Goal: Find specific page/section: Find specific page/section

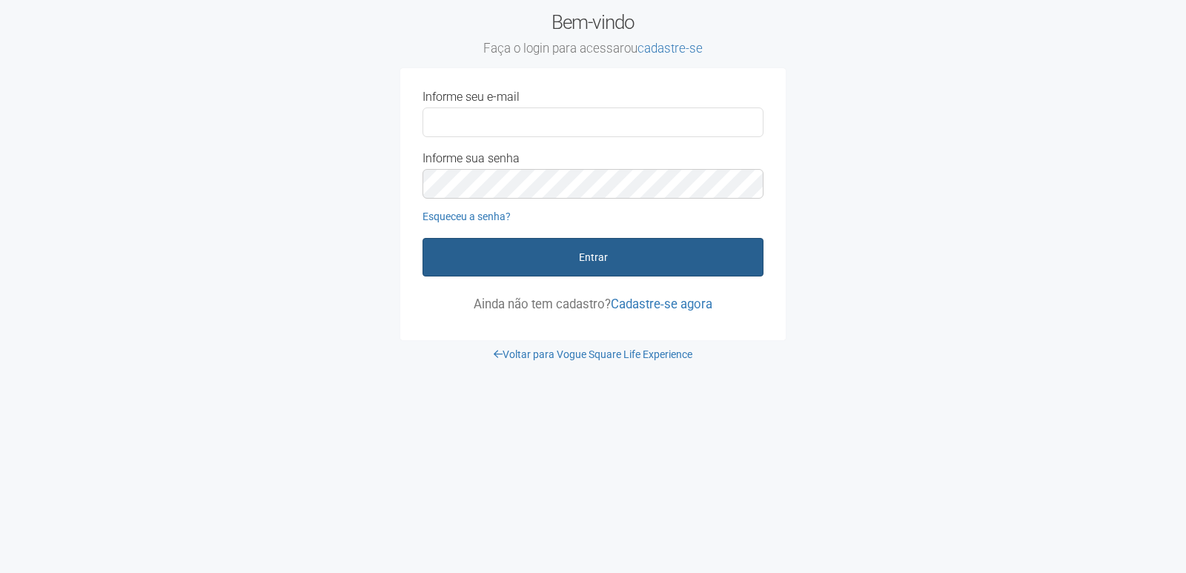
type input "**********"
click at [519, 242] on button "Entrar" at bounding box center [592, 257] width 341 height 39
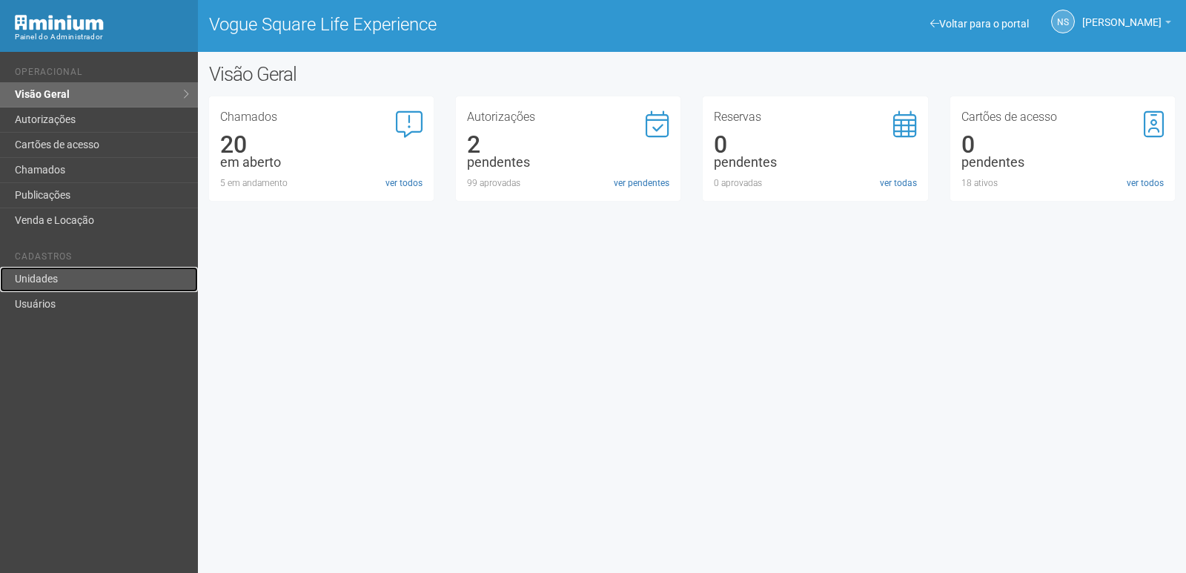
click at [56, 282] on link "Unidades" at bounding box center [99, 279] width 198 height 25
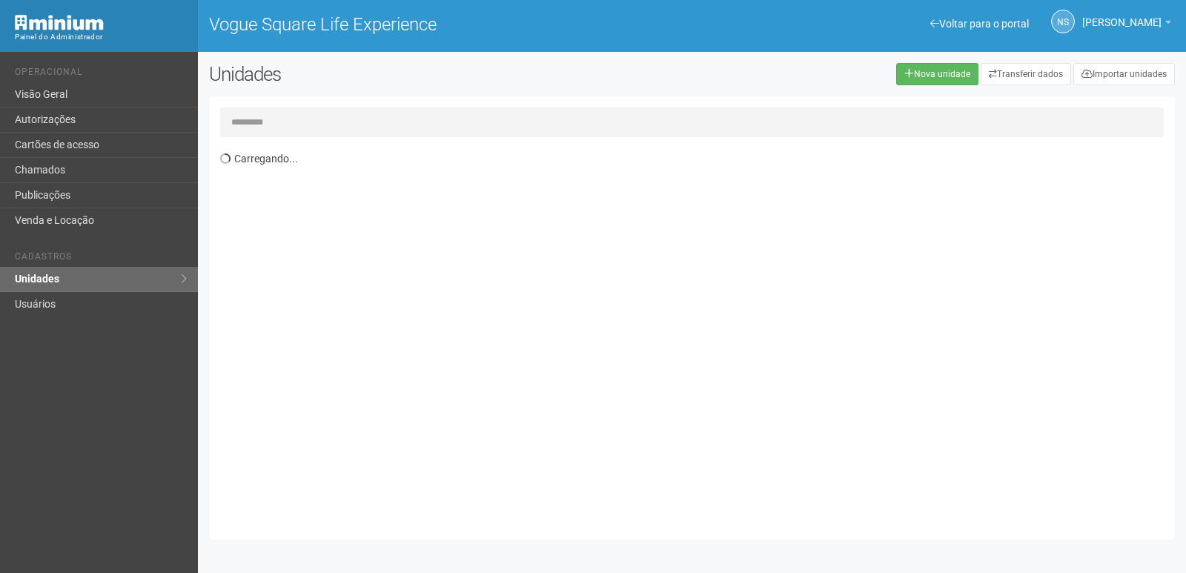
click at [307, 122] on input "text" at bounding box center [692, 122] width 944 height 30
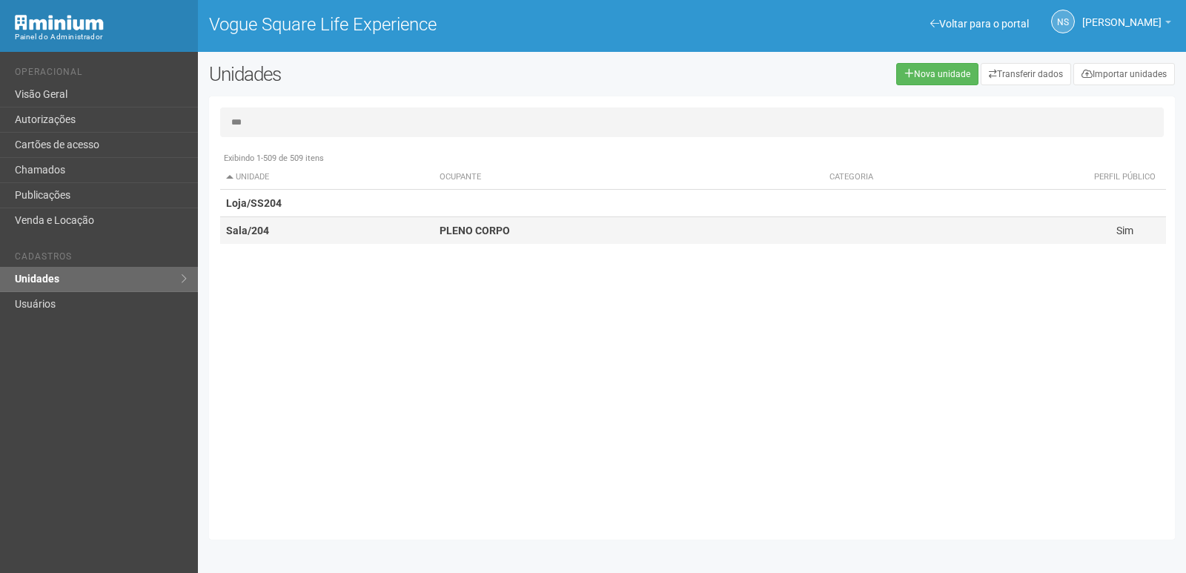
click at [468, 236] on strong "PLENO CORPO" at bounding box center [475, 231] width 70 height 12
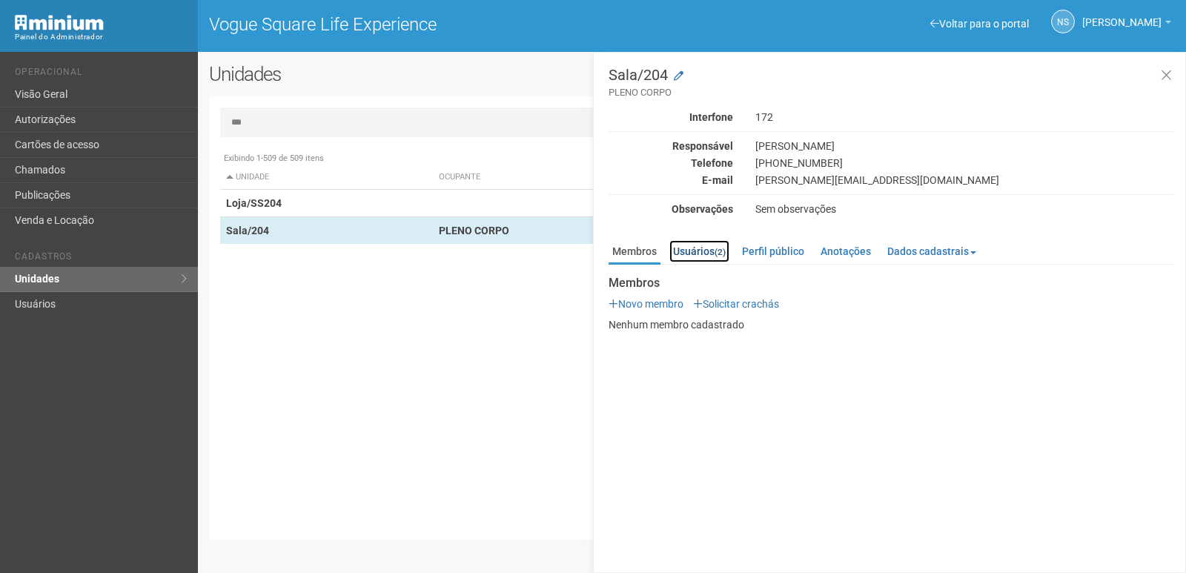
click at [706, 251] on link "Usuários (2)" at bounding box center [699, 251] width 60 height 22
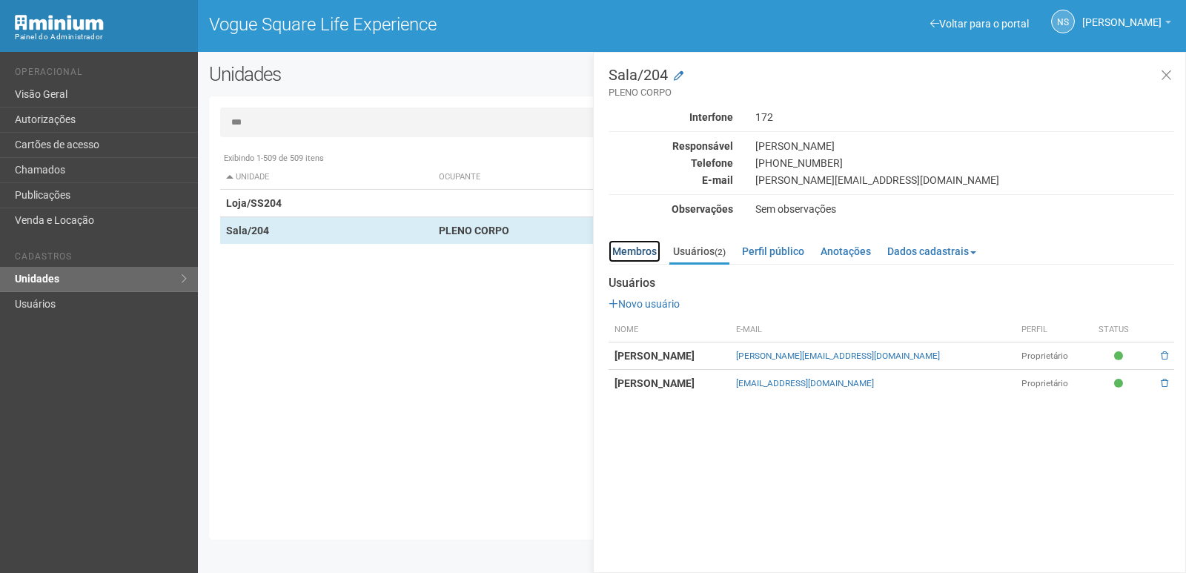
click at [637, 254] on link "Membros" at bounding box center [635, 251] width 52 height 22
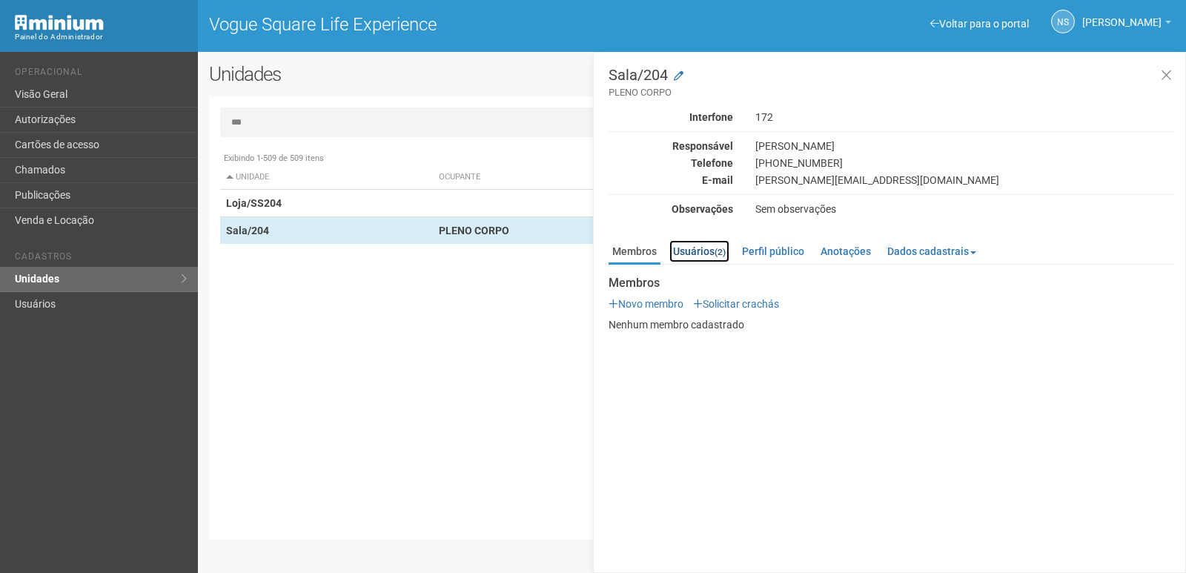
click at [717, 253] on small "(2)" at bounding box center [720, 252] width 11 height 10
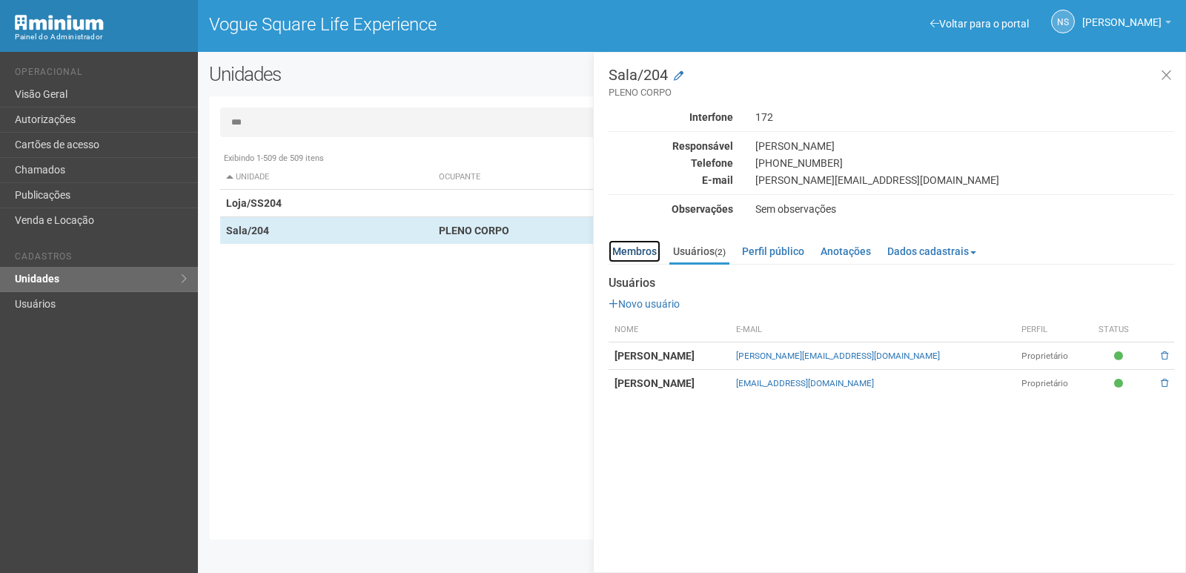
click at [632, 253] on link "Membros" at bounding box center [635, 251] width 52 height 22
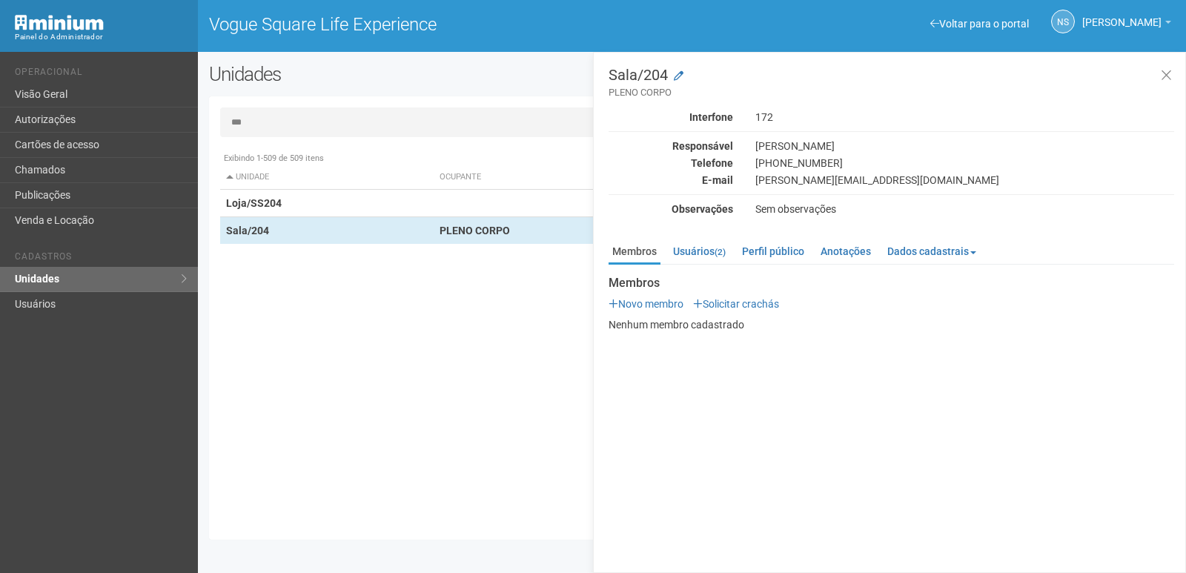
click at [481, 350] on div "Exibindo 1-509 de 509 itens Unidade Ocupante Categoria Perfil público Loja/101 …" at bounding box center [697, 337] width 955 height 384
click at [298, 200] on td "Loja/SS204" at bounding box center [326, 203] width 213 height 27
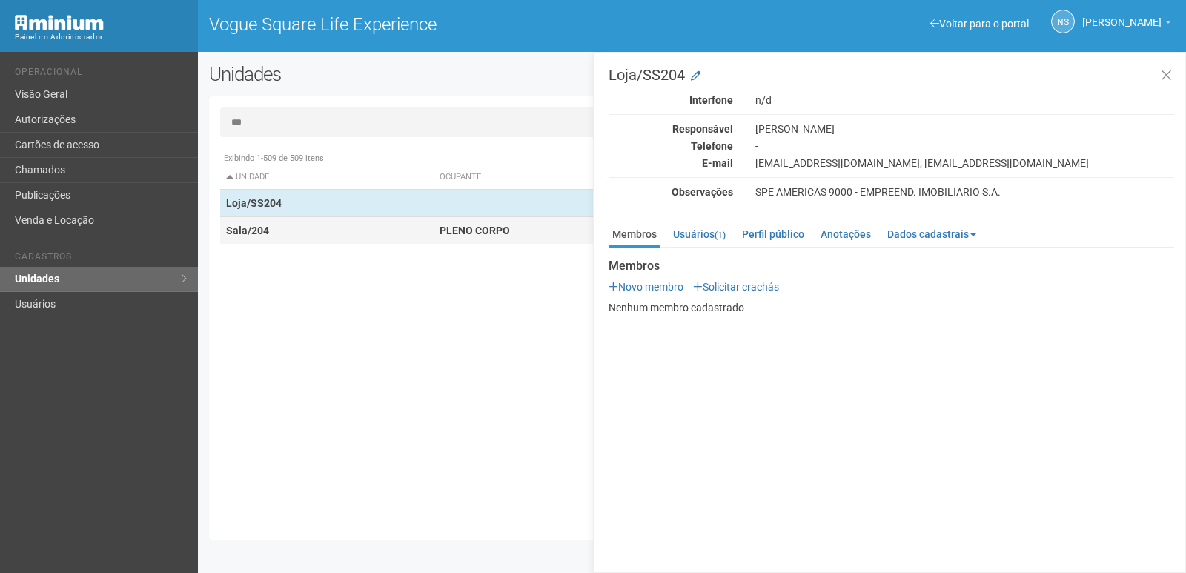
click at [480, 229] on strong "PLENO CORPO" at bounding box center [475, 231] width 70 height 12
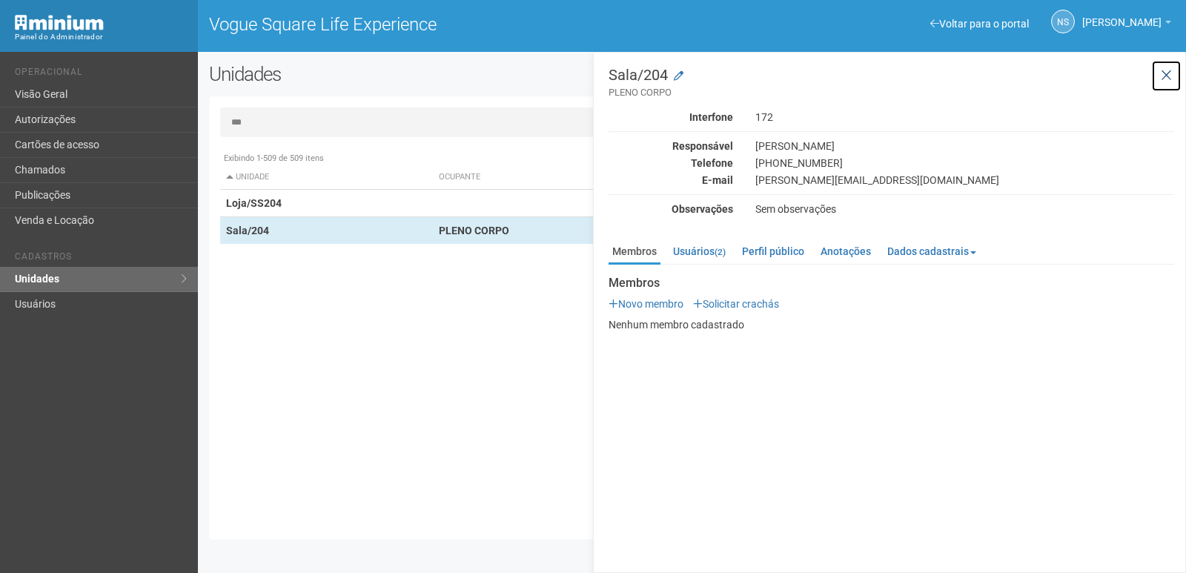
click at [1161, 79] on icon at bounding box center [1166, 75] width 11 height 15
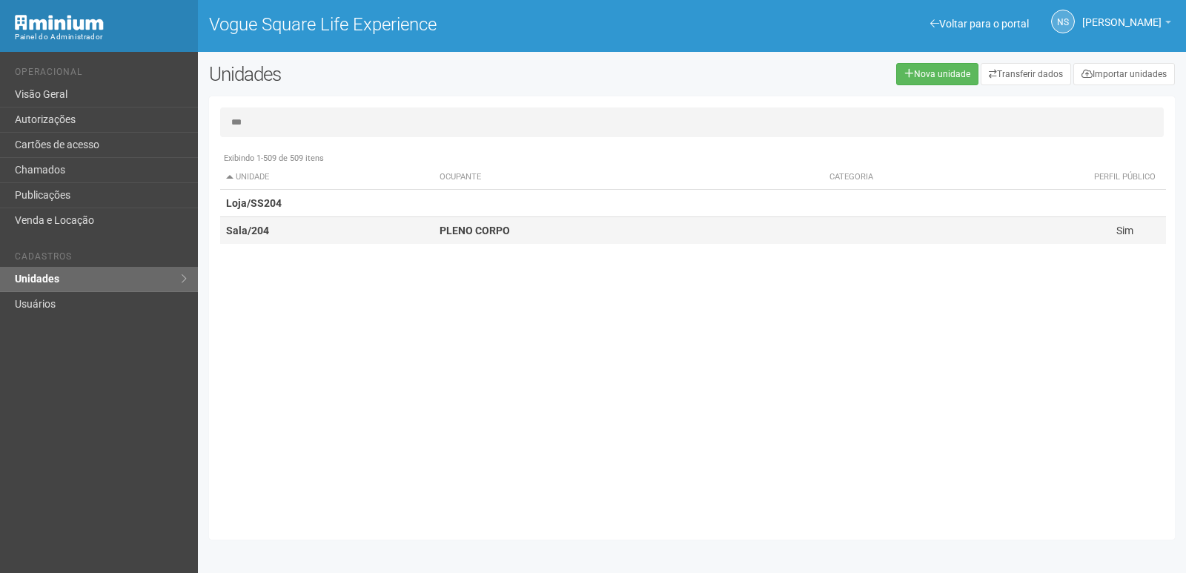
click at [534, 236] on td "PLENO CORPO" at bounding box center [629, 230] width 390 height 27
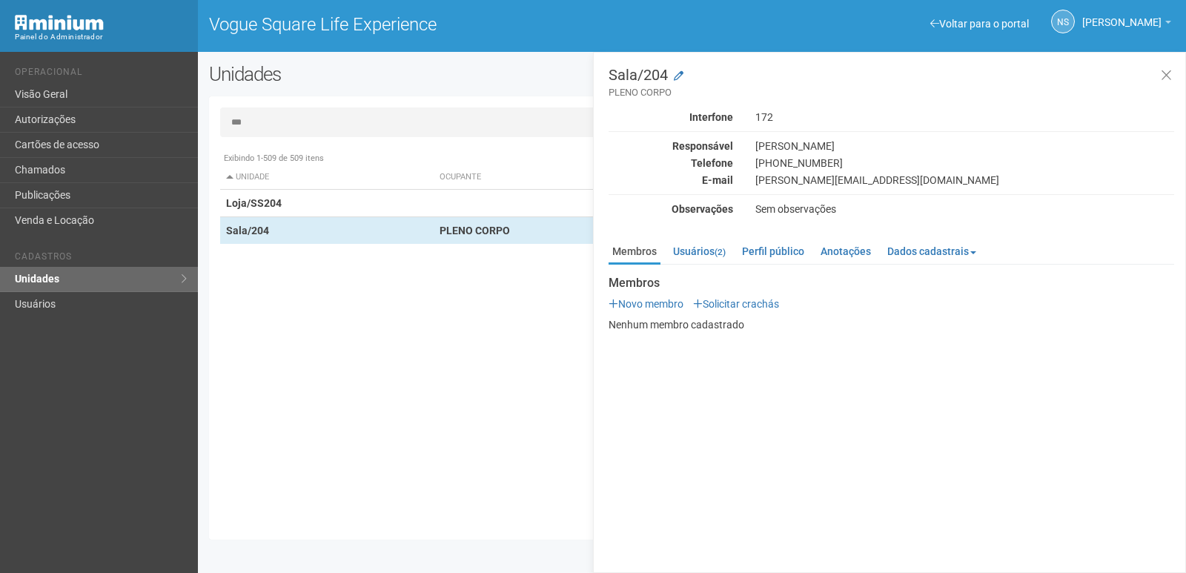
click at [334, 311] on div "Exibindo 1-509 de 509 itens Unidade Ocupante Categoria Perfil público Loja/101 …" at bounding box center [697, 337] width 955 height 384
drag, startPoint x: 465, startPoint y: 186, endPoint x: 428, endPoint y: 165, distance: 41.8
click at [468, 200] on table "Unidade Ocupante Categoria Perfil público Loja/101 Sim Loja/102 AURUM Loja/103 …" at bounding box center [693, 204] width 946 height 79
click at [377, 142] on div "*** Exibindo 1-509 de 509 itens Unidade Ocupante Categoria Perfil público Loja/…" at bounding box center [692, 317] width 966 height 421
click at [372, 133] on input "***" at bounding box center [692, 122] width 944 height 30
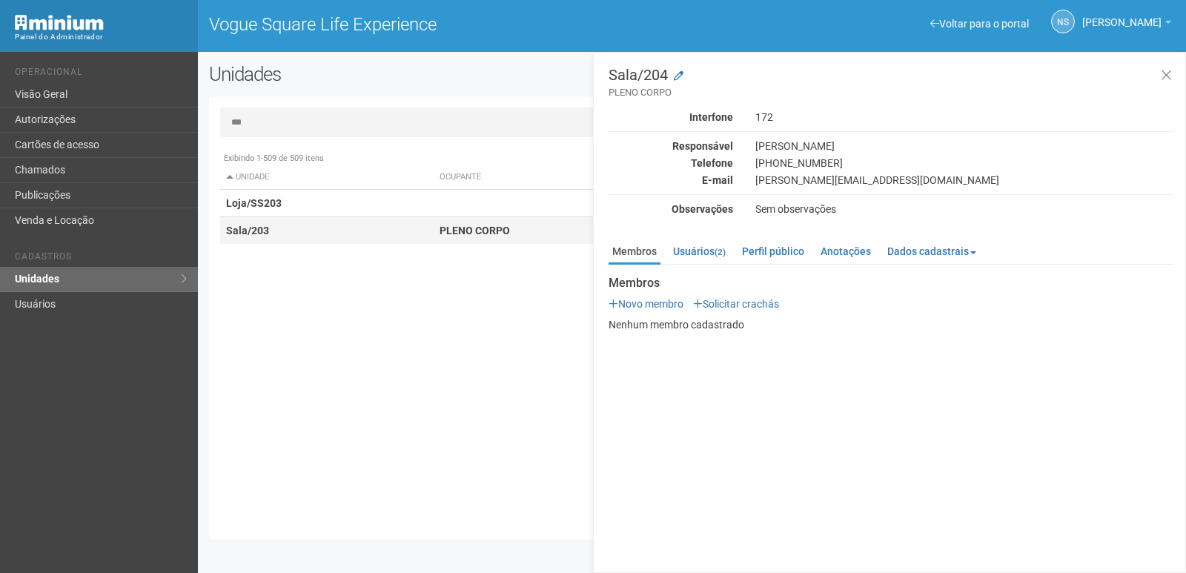
type input "***"
click at [298, 242] on td "Sala/203" at bounding box center [326, 230] width 213 height 27
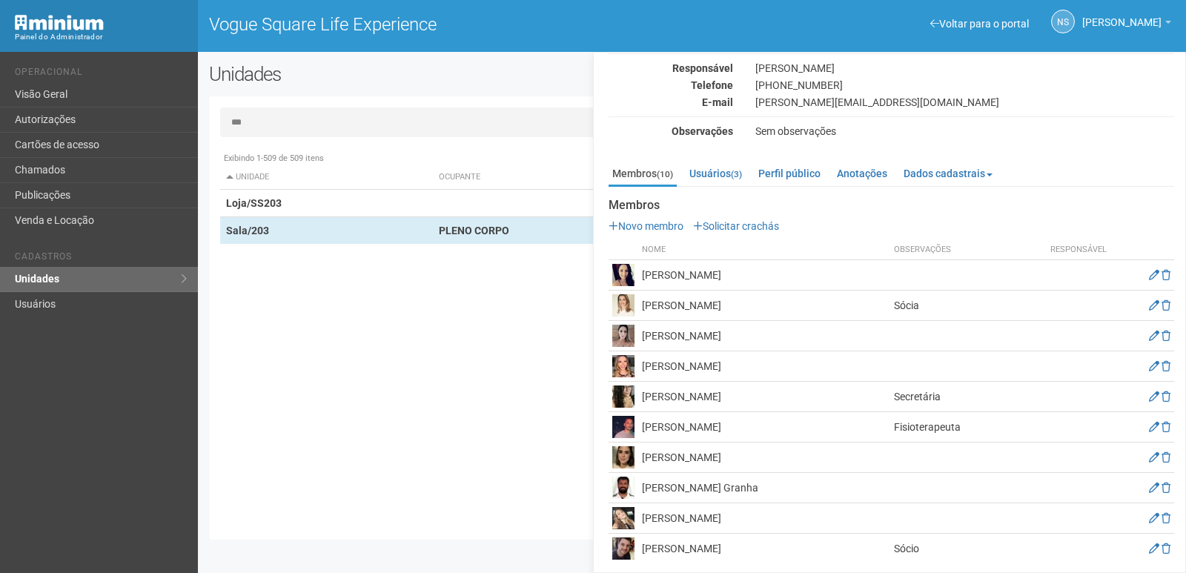
scroll to position [84, 0]
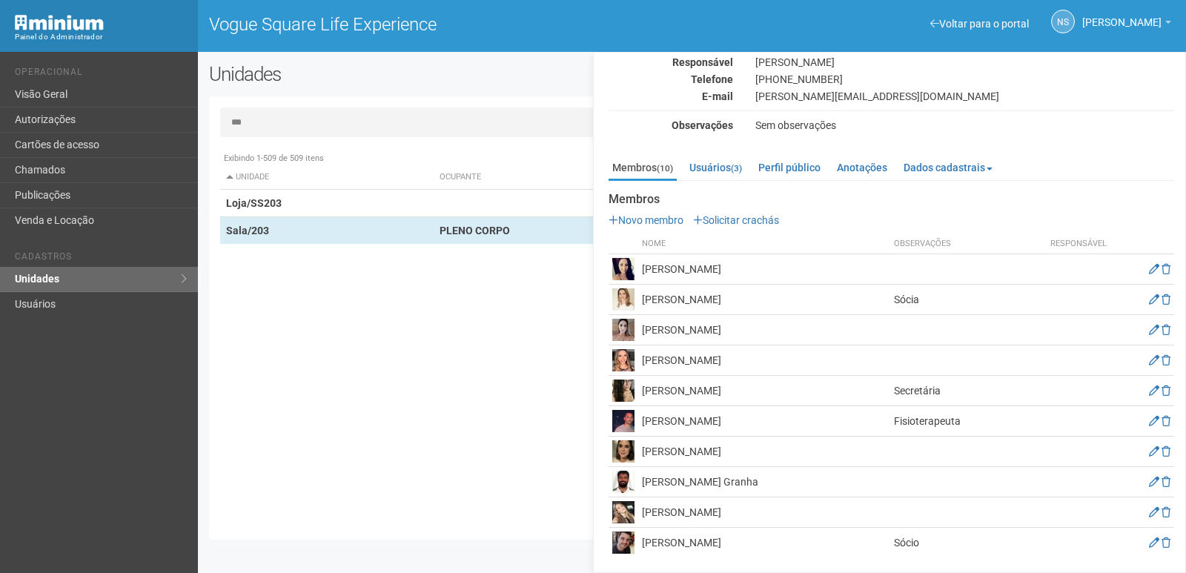
drag, startPoint x: 373, startPoint y: 420, endPoint x: 545, endPoint y: 365, distance: 180.7
click at [373, 422] on div "Exibindo 1-509 de 509 itens Unidade Ocupante Categoria Perfil público Loja/101 …" at bounding box center [697, 337] width 955 height 384
click at [713, 169] on link "Usuários (3)" at bounding box center [716, 167] width 60 height 22
